Goal: Task Accomplishment & Management: Manage account settings

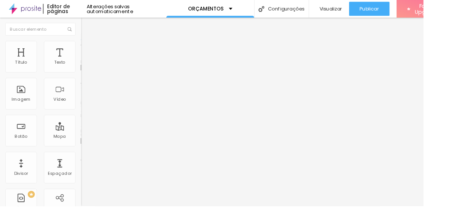
click at [86, 51] on li "Avançado" at bounding box center [129, 54] width 86 height 7
click at [387, 11] on span "Publicar" at bounding box center [392, 9] width 21 height 6
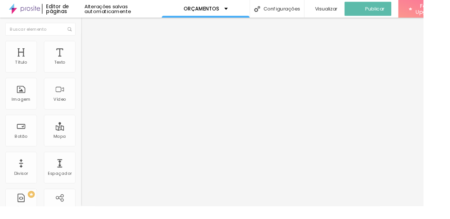
click at [343, 9] on span "Visualizar" at bounding box center [347, 9] width 24 height 6
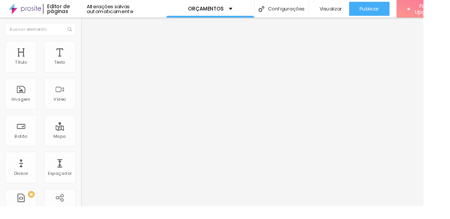
scroll to position [22, 0]
click at [93, 45] on span "Avançado" at bounding box center [105, 48] width 25 height 6
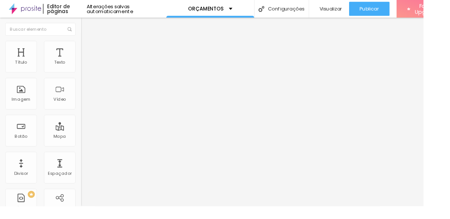
scroll to position [0, 0]
click at [391, 14] on div "Publicar" at bounding box center [392, 9] width 21 height 15
click at [388, 12] on div "Publicar" at bounding box center [392, 9] width 21 height 15
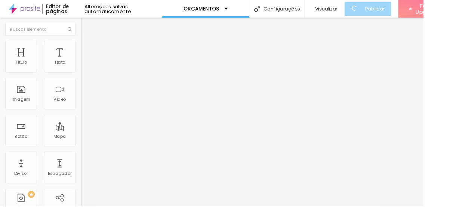
click at [347, 12] on div "Visualizar" at bounding box center [345, 9] width 28 height 6
